Goal: Task Accomplishment & Management: Manage account settings

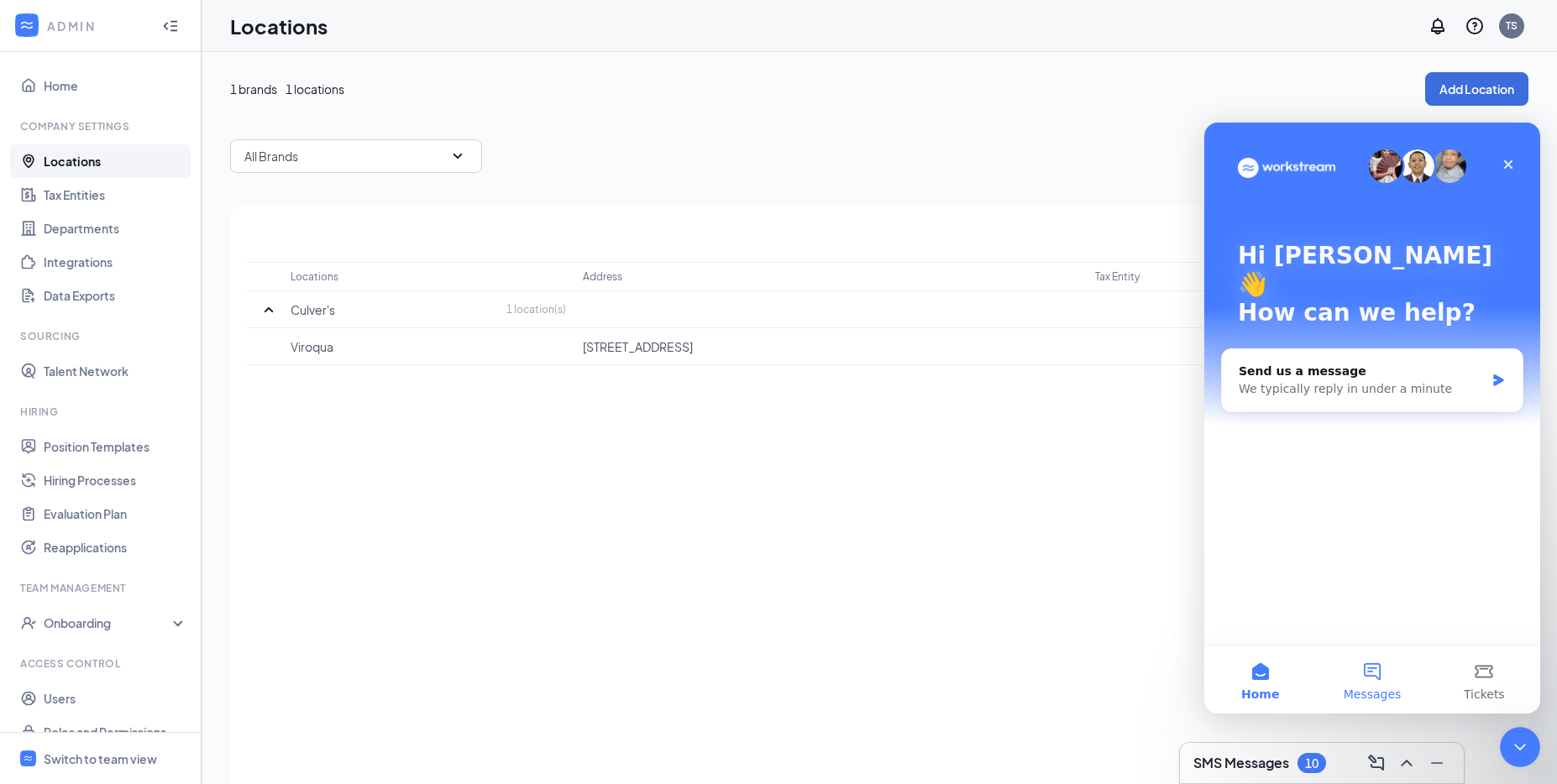
click at [1358, 666] on button "Messages" at bounding box center [1371, 680] width 111 height 67
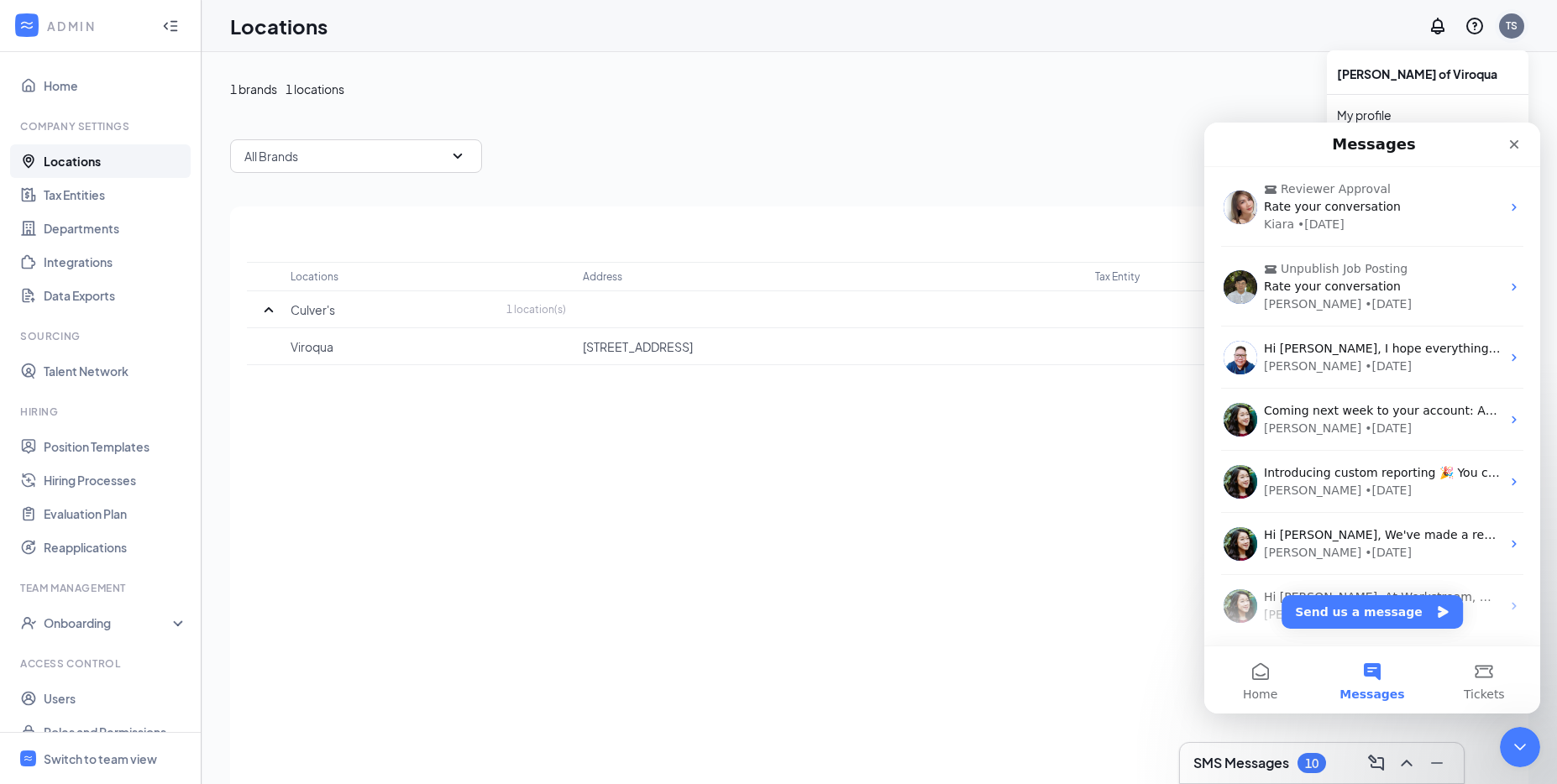
click at [1511, 29] on div "TS" at bounding box center [1512, 25] width 12 height 14
click at [1517, 27] on div "TS" at bounding box center [1512, 25] width 12 height 14
click at [1509, 148] on icon "Close" at bounding box center [1514, 144] width 14 height 14
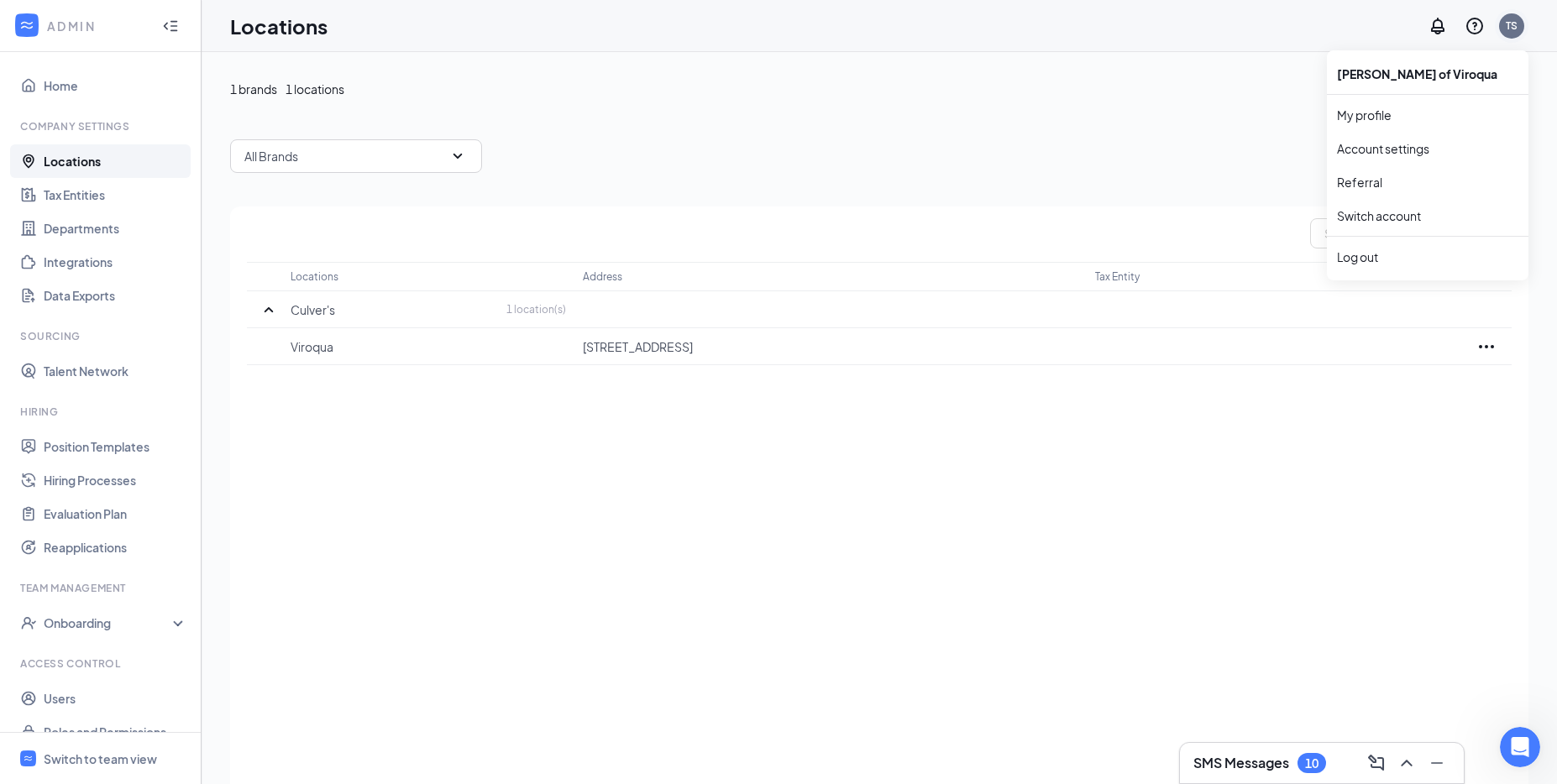
click at [1515, 30] on div "TS" at bounding box center [1512, 25] width 12 height 14
click at [1389, 260] on div "Log out" at bounding box center [1427, 256] width 181 height 17
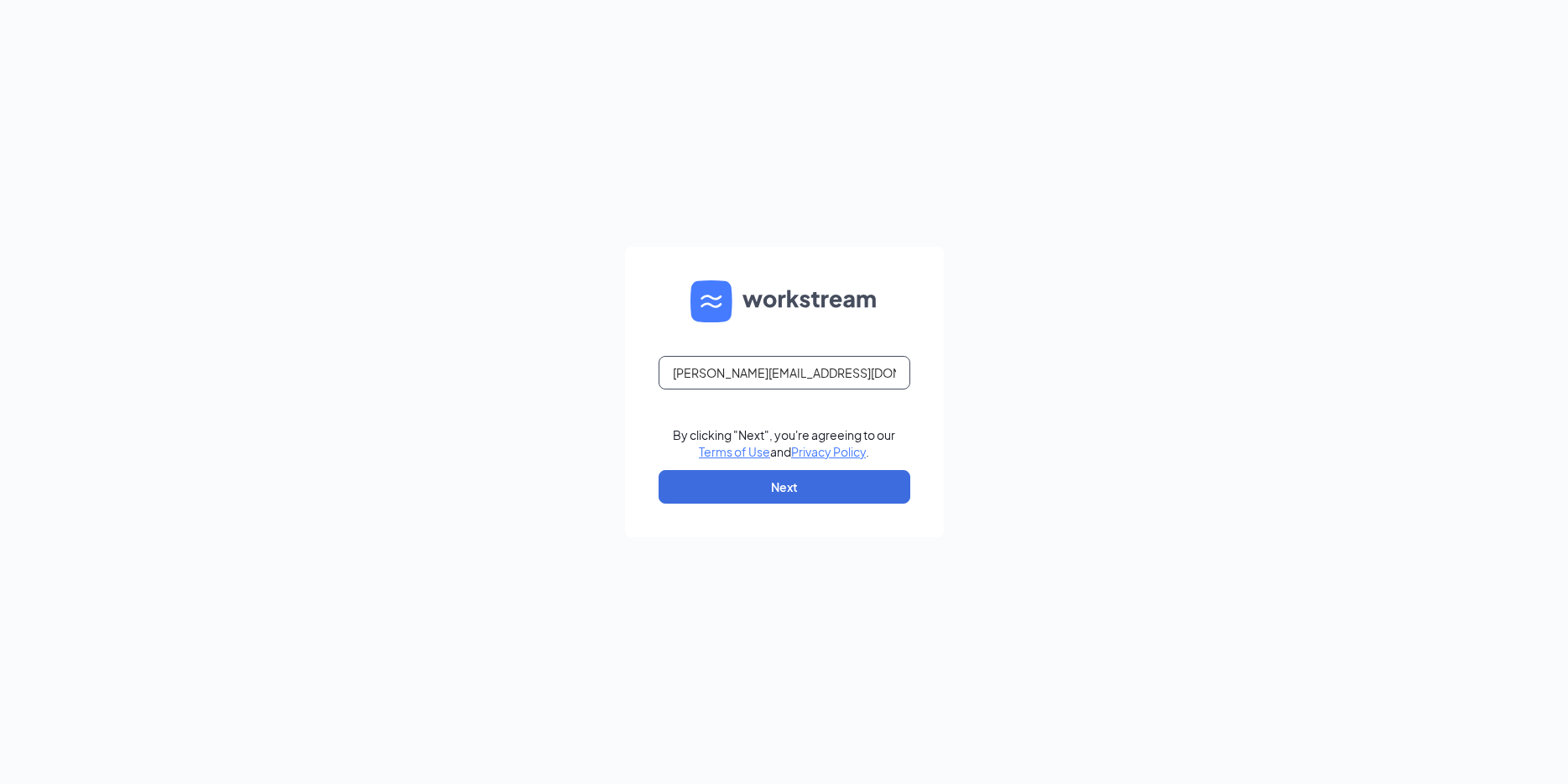
type input "[EMAIL_ADDRESS][DOMAIN_NAME]"
drag, startPoint x: 761, startPoint y: 485, endPoint x: 789, endPoint y: 443, distance: 50.5
click at [761, 485] on button "Next" at bounding box center [784, 486] width 252 height 33
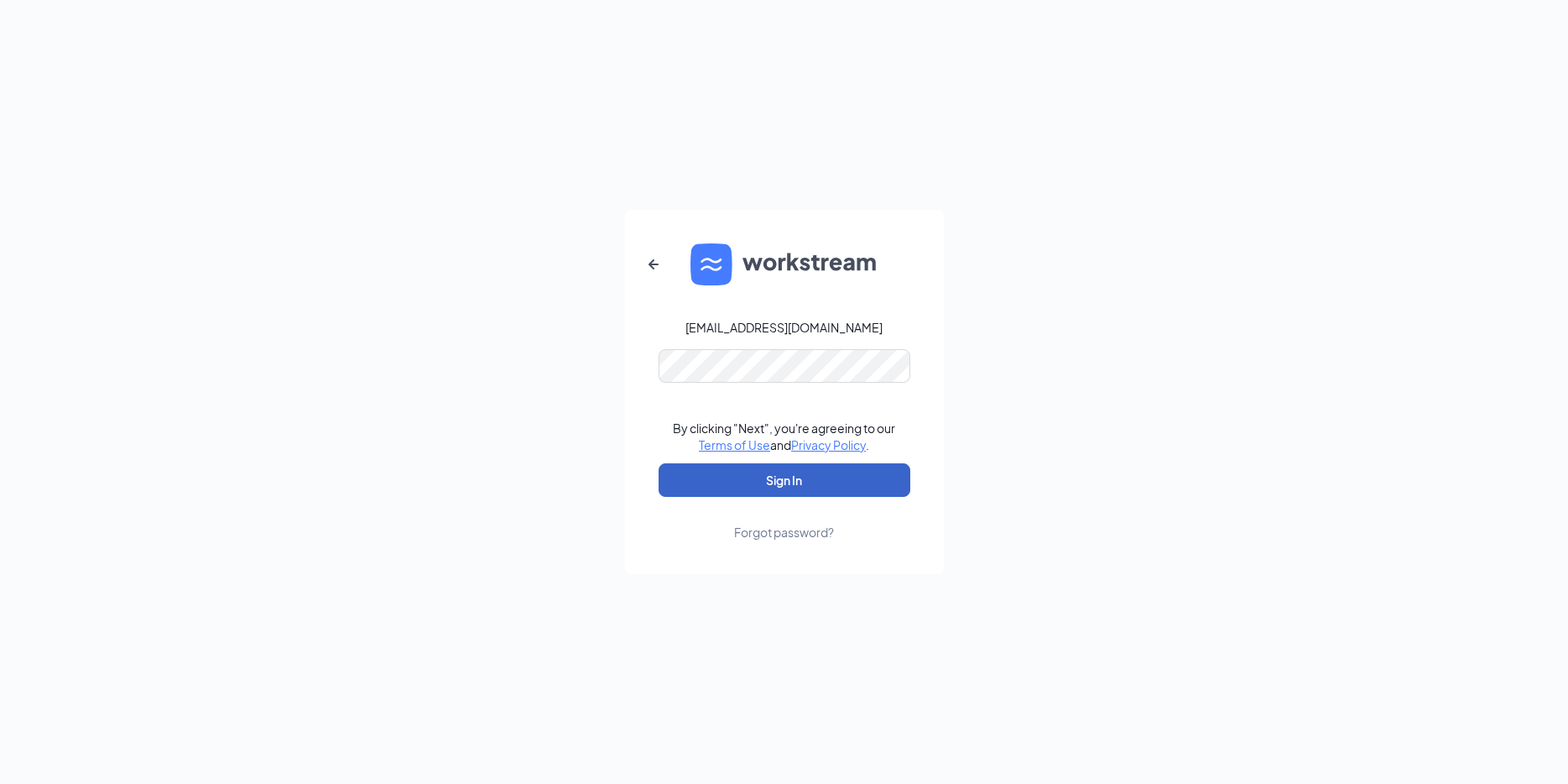
click at [848, 476] on button "Sign In" at bounding box center [784, 480] width 252 height 33
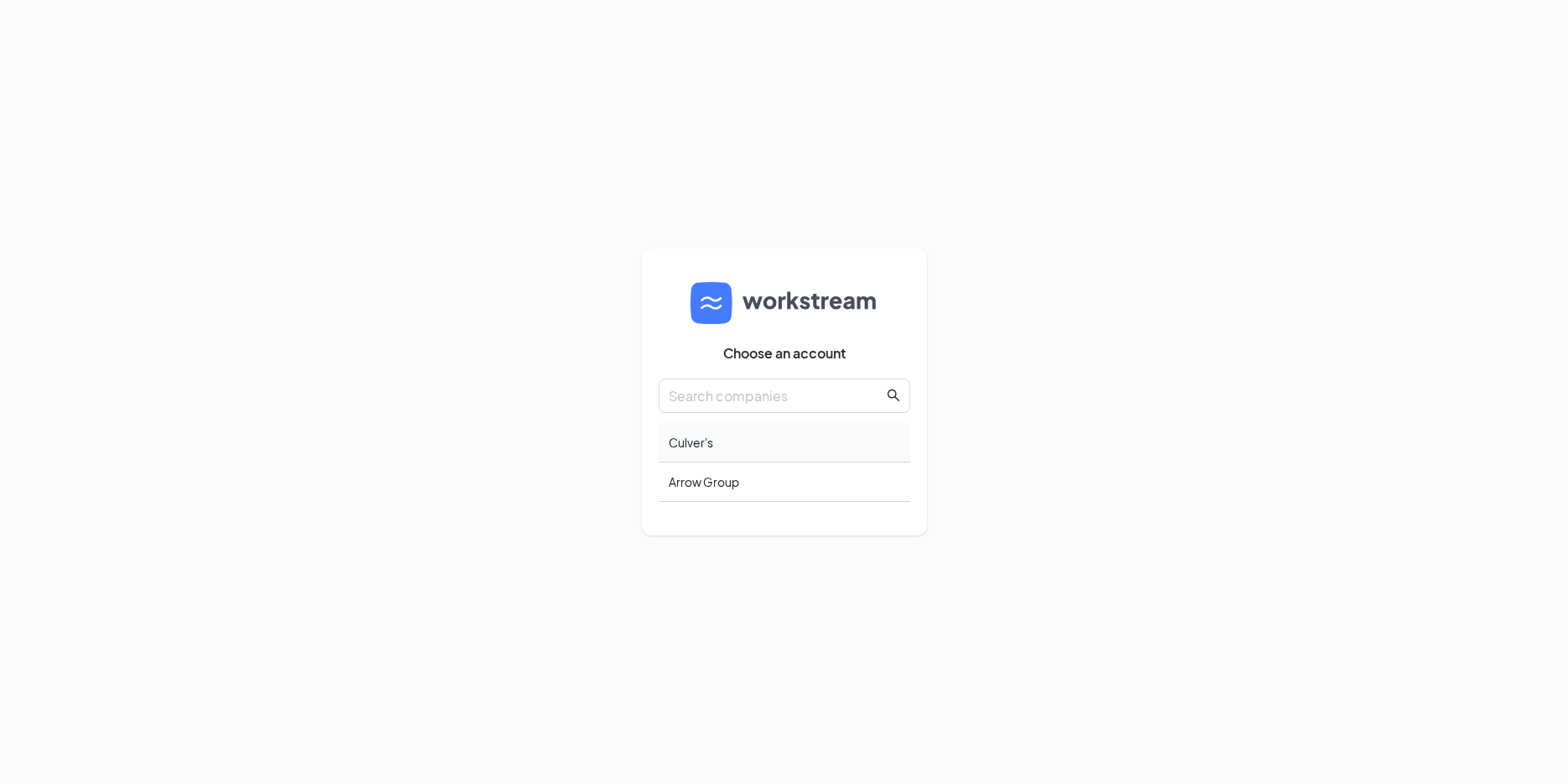
click at [703, 435] on div "Culver's" at bounding box center [784, 443] width 252 height 40
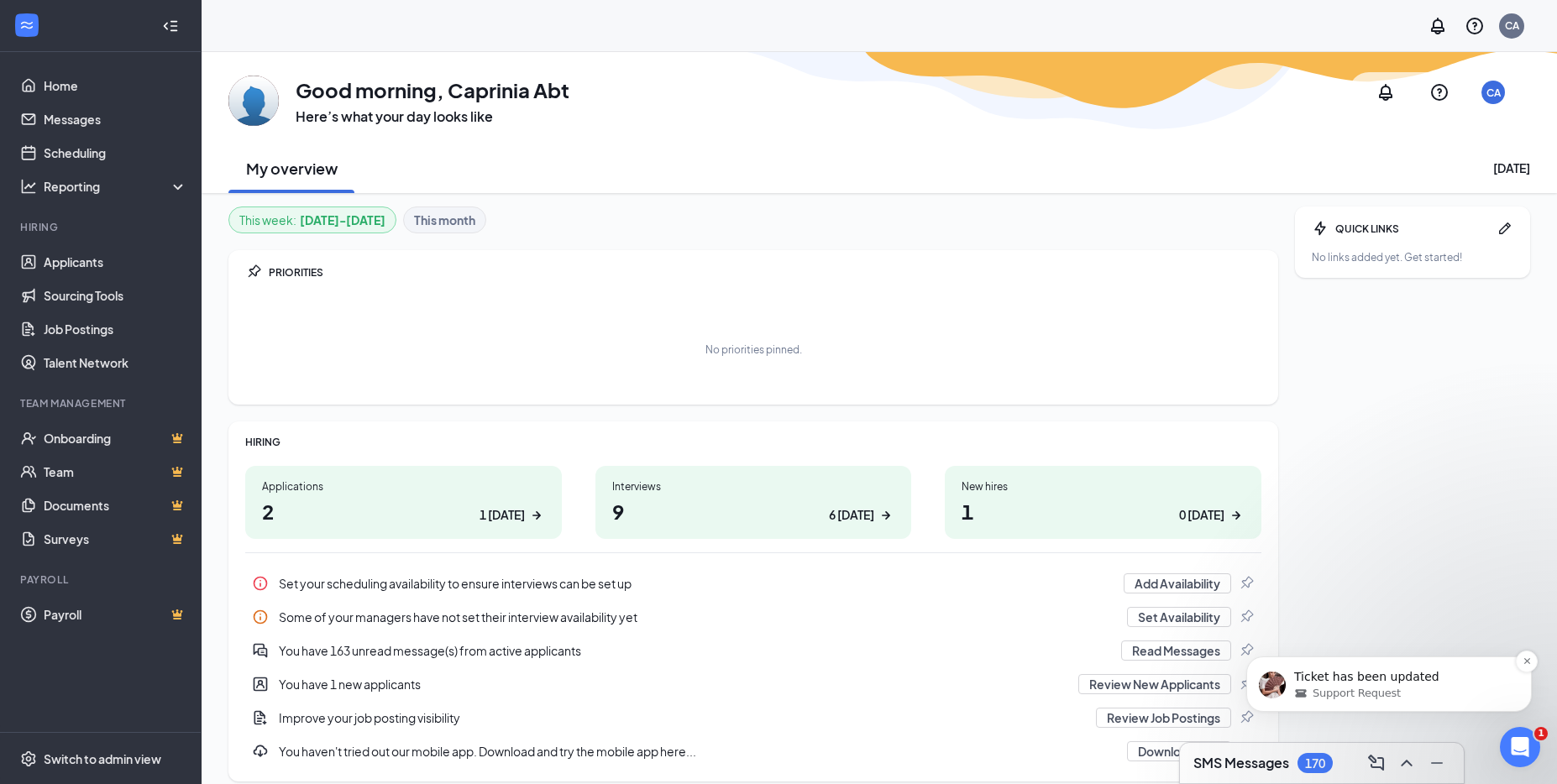
click at [1339, 680] on p "Ticket has been updated" at bounding box center [1402, 677] width 216 height 17
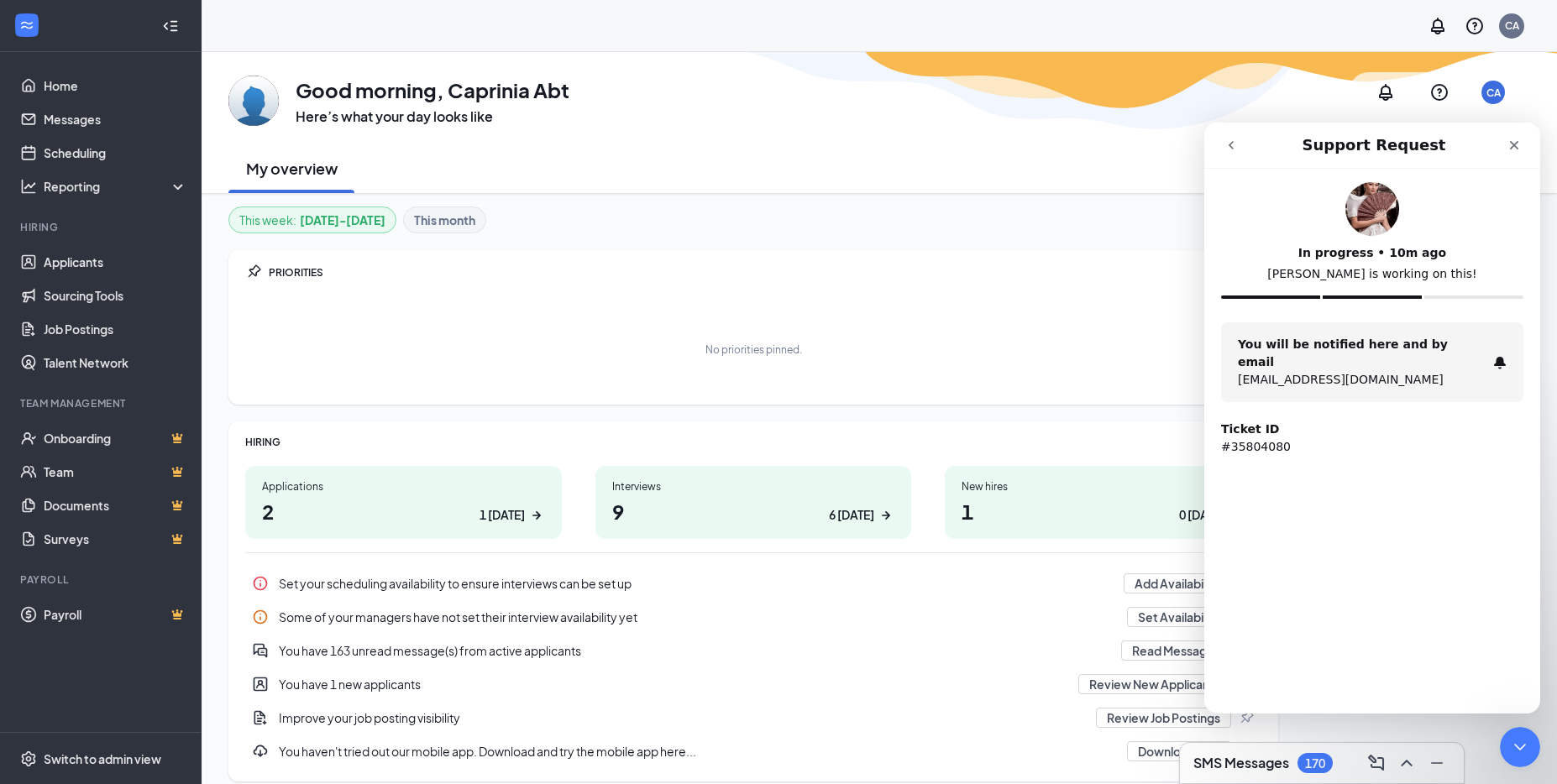
click at [1360, 371] on p "[EMAIL_ADDRESS][DOMAIN_NAME]" at bounding box center [1362, 379] width 248 height 17
click at [1291, 421] on div "Ticket ID #35804080" at bounding box center [1372, 438] width 303 height 35
